Goal: Information Seeking & Learning: Learn about a topic

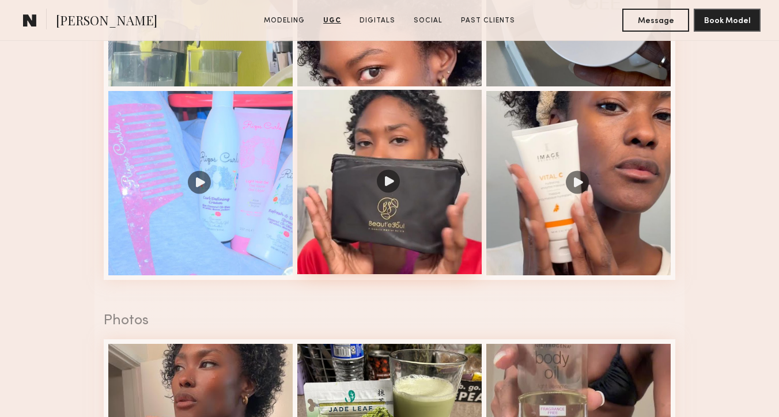
scroll to position [1452, 0]
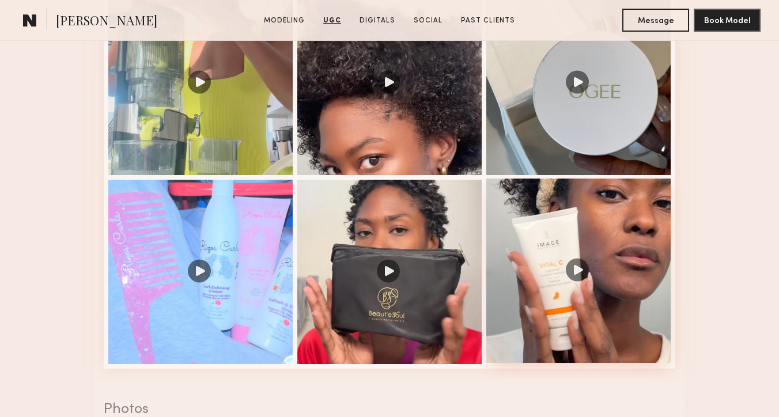
click at [529, 207] on div at bounding box center [578, 271] width 184 height 184
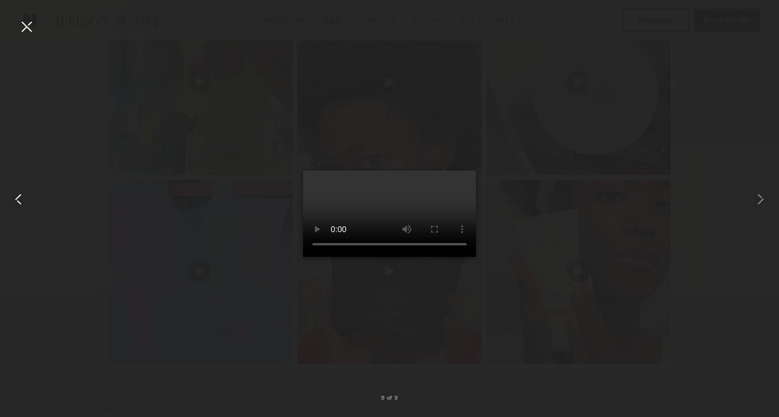
click at [16, 199] on common-icon at bounding box center [18, 199] width 18 height 18
click at [33, 31] on div at bounding box center [26, 26] width 18 height 18
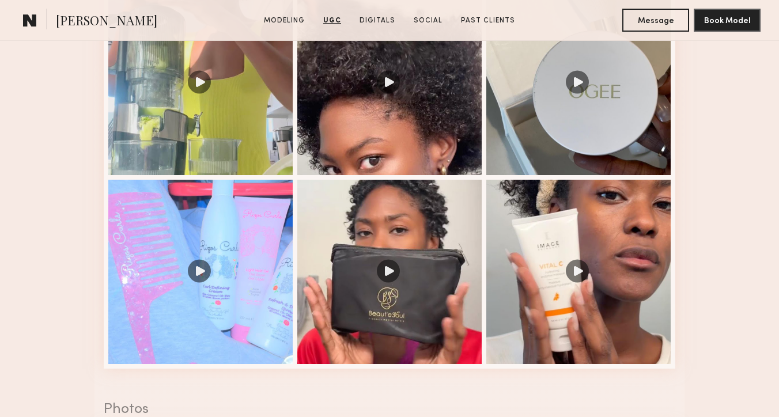
scroll to position [1404, 0]
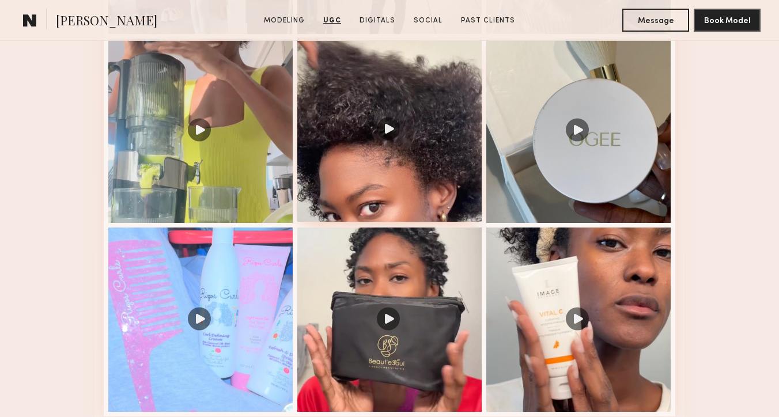
click at [415, 157] on div at bounding box center [389, 129] width 184 height 184
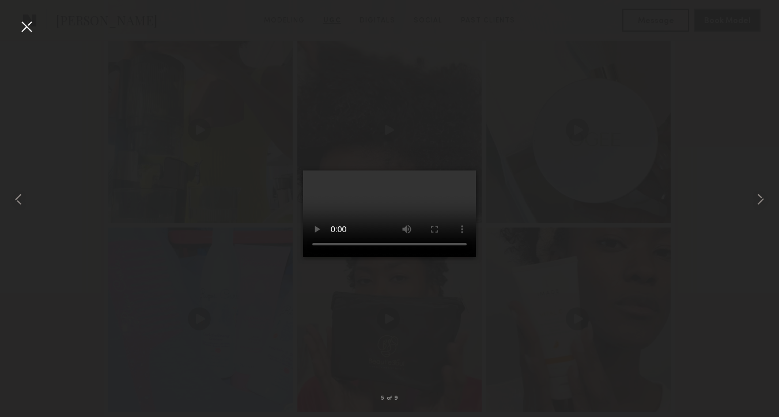
click at [28, 31] on div at bounding box center [26, 26] width 18 height 18
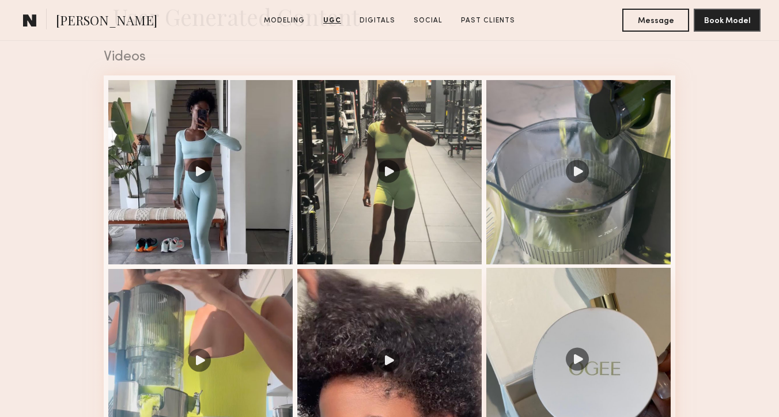
scroll to position [1092, 0]
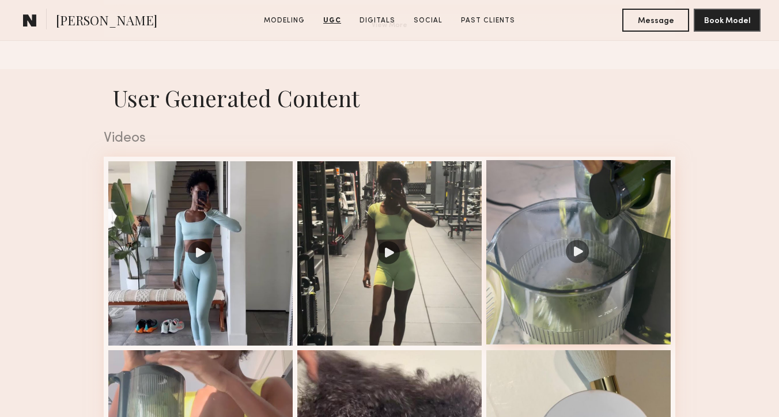
click at [499, 210] on div at bounding box center [578, 252] width 184 height 184
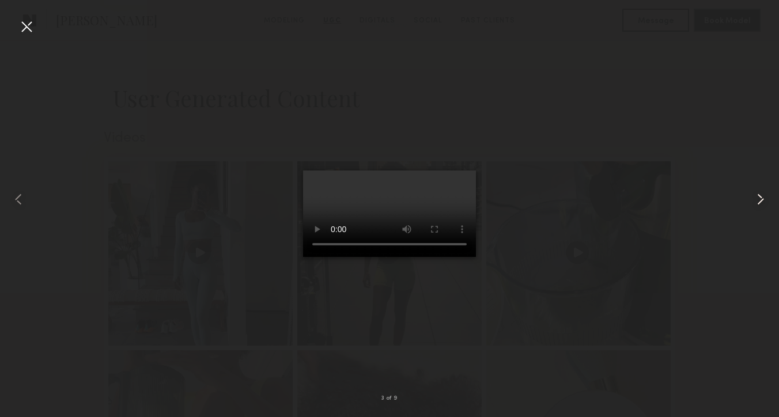
click at [754, 195] on common-icon at bounding box center [761, 199] width 18 height 18
click at [760, 201] on common-icon at bounding box center [761, 199] width 18 height 18
click at [763, 202] on common-icon at bounding box center [761, 199] width 18 height 18
click at [771, 198] on div at bounding box center [763, 199] width 31 height 362
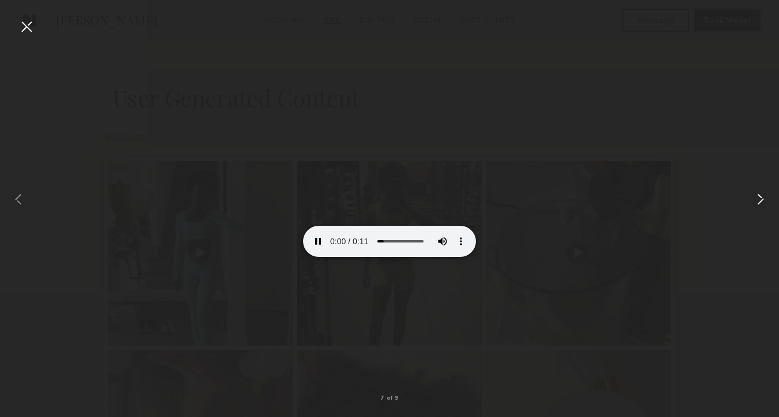
click at [767, 197] on common-icon at bounding box center [761, 199] width 18 height 18
click at [769, 201] on common-icon at bounding box center [761, 199] width 18 height 18
click at [22, 24] on div at bounding box center [26, 26] width 18 height 18
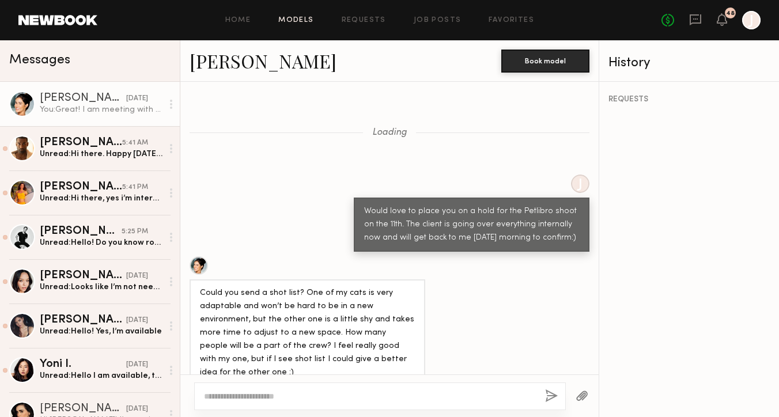
scroll to position [950, 0]
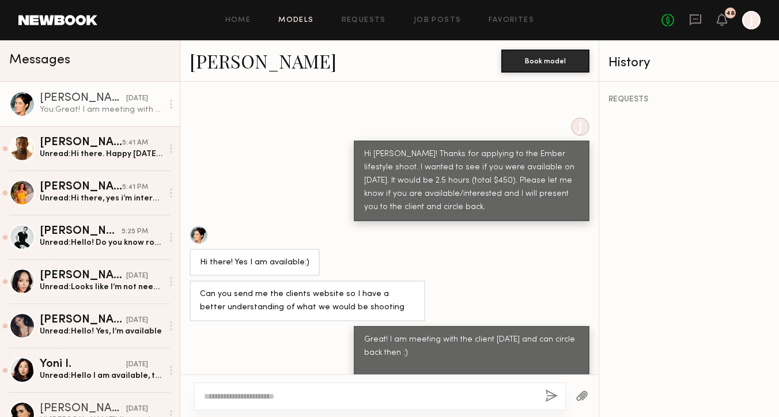
click at [290, 22] on link "Models" at bounding box center [295, 20] width 35 height 7
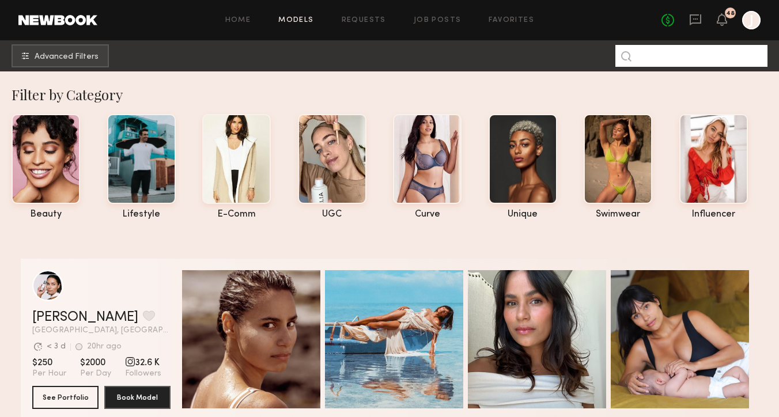
click at [677, 54] on input at bounding box center [692, 56] width 152 height 22
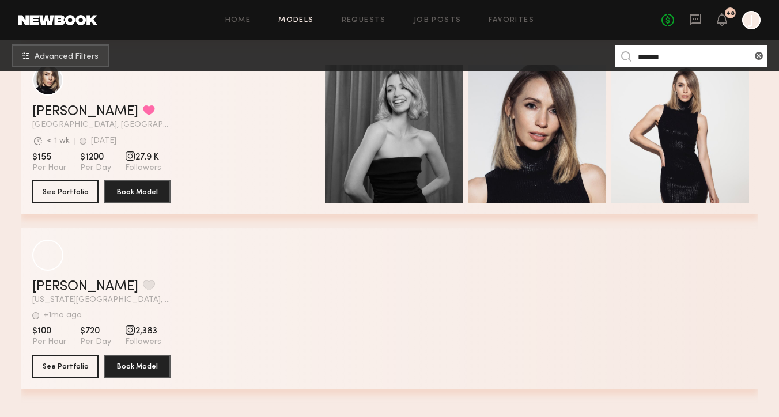
scroll to position [371, 0]
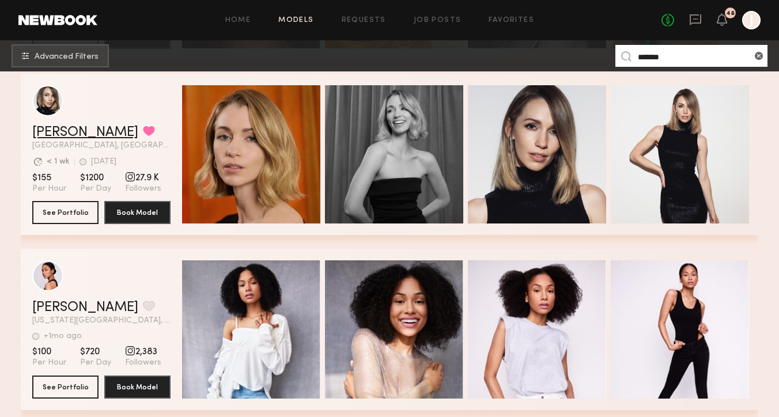
type input "*******"
click at [61, 131] on link "Kaitlyn R." at bounding box center [85, 133] width 106 height 14
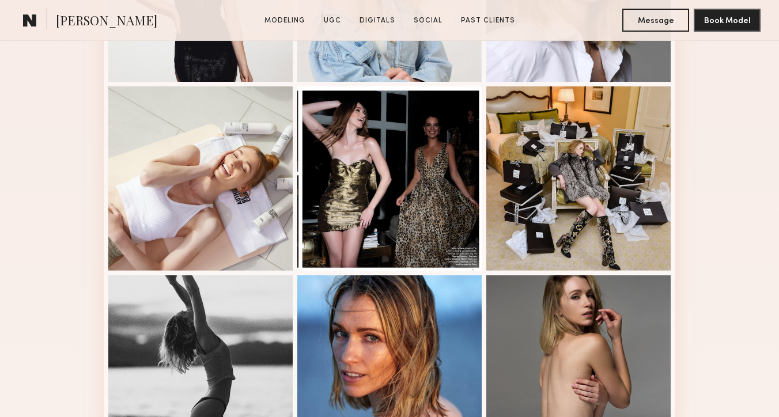
scroll to position [1019, 0]
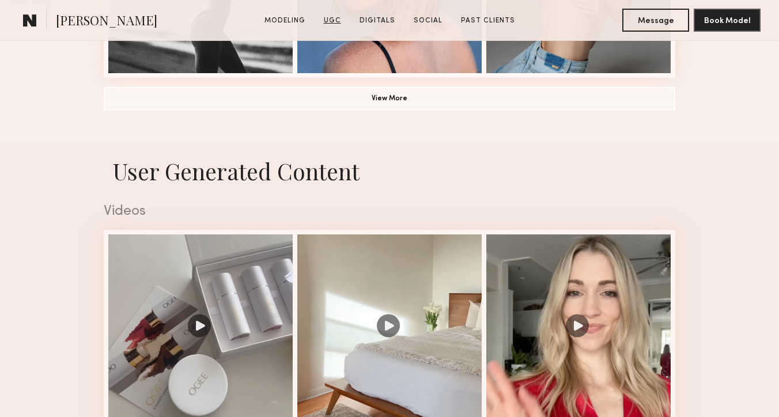
click at [335, 18] on link "UGC" at bounding box center [332, 21] width 27 height 10
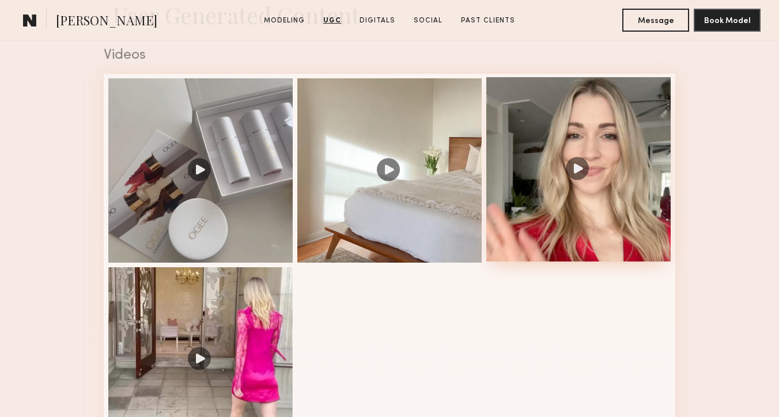
scroll to position [1203, 0]
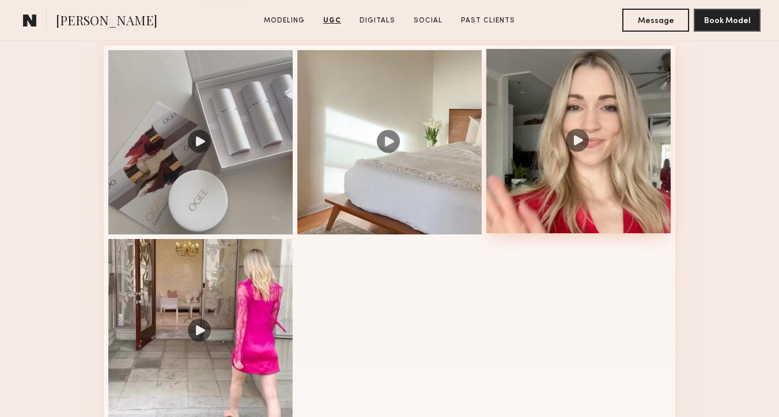
click at [560, 198] on div at bounding box center [578, 141] width 184 height 184
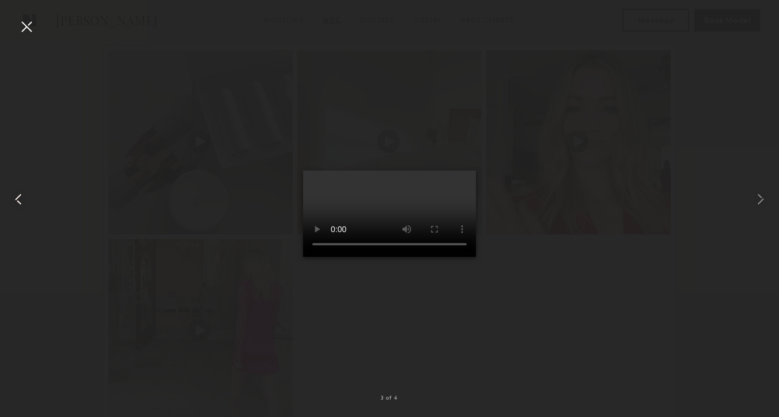
click at [16, 198] on common-icon at bounding box center [18, 199] width 18 height 18
click at [17, 199] on common-icon at bounding box center [18, 199] width 18 height 18
click at [760, 199] on common-icon at bounding box center [761, 199] width 18 height 18
click at [760, 200] on common-icon at bounding box center [761, 199] width 18 height 18
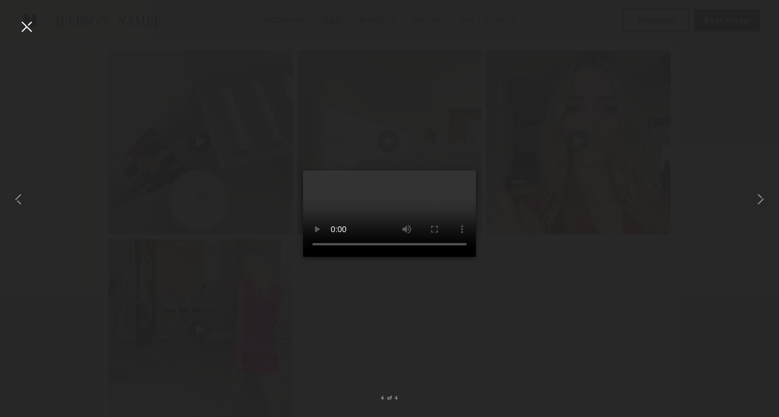
click at [23, 26] on div at bounding box center [26, 26] width 18 height 18
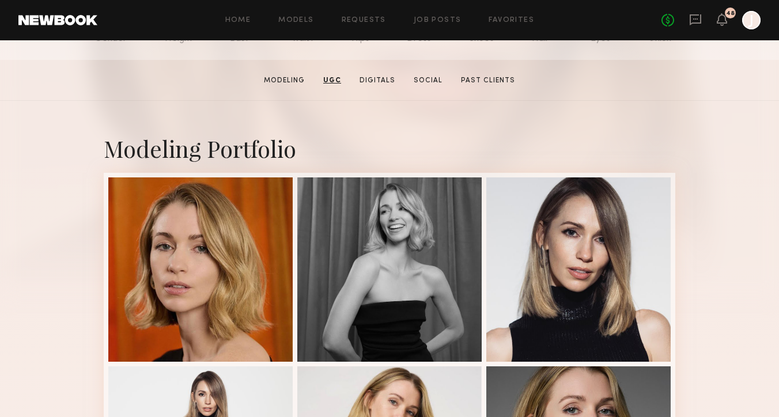
scroll to position [90, 0]
